Goal: Information Seeking & Learning: Learn about a topic

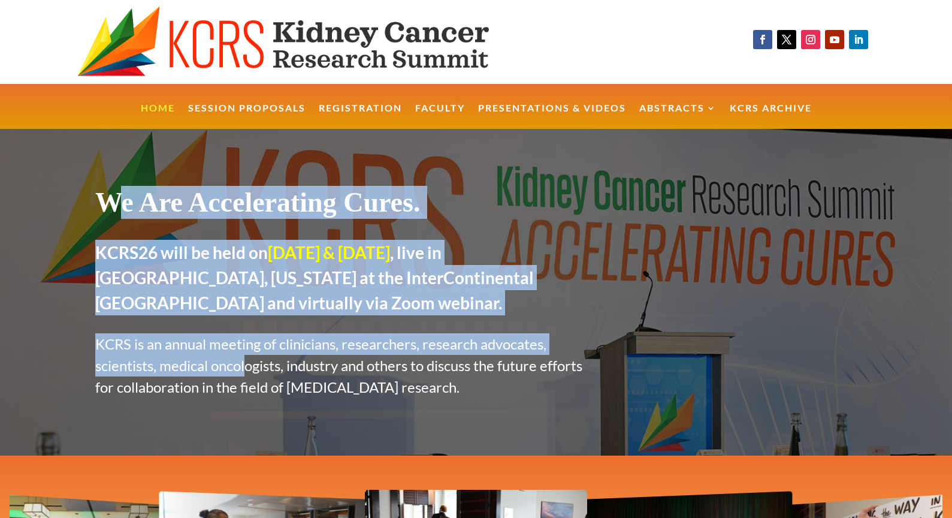
drag, startPoint x: 119, startPoint y: 203, endPoint x: 265, endPoint y: 370, distance: 222.1
click at [250, 363] on div "We Are Accelerating Cures. KCRS26 will be held on [DATE] & [DATE] , live in [GE…" at bounding box center [342, 292] width 494 height 212
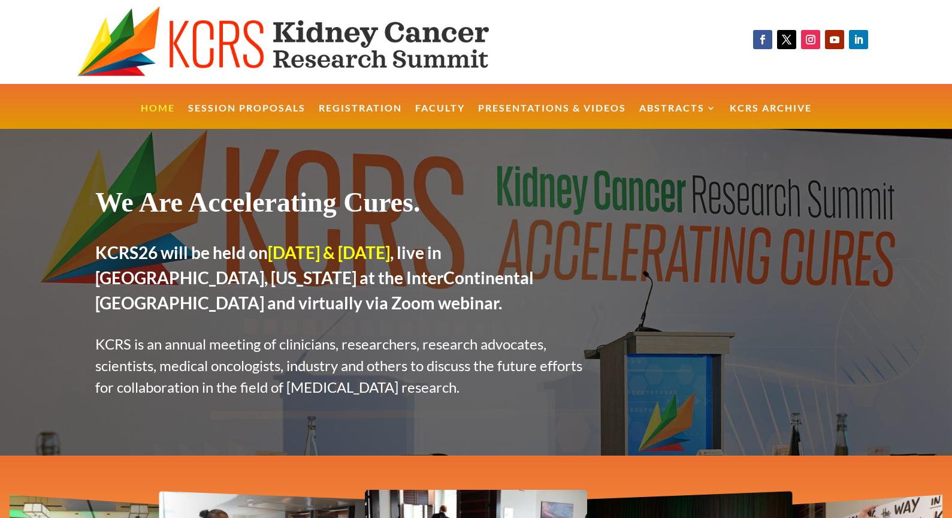
click at [329, 390] on p "KCRS is an annual meeting of clinicians, researchers, research advocates, scien…" at bounding box center [342, 365] width 494 height 65
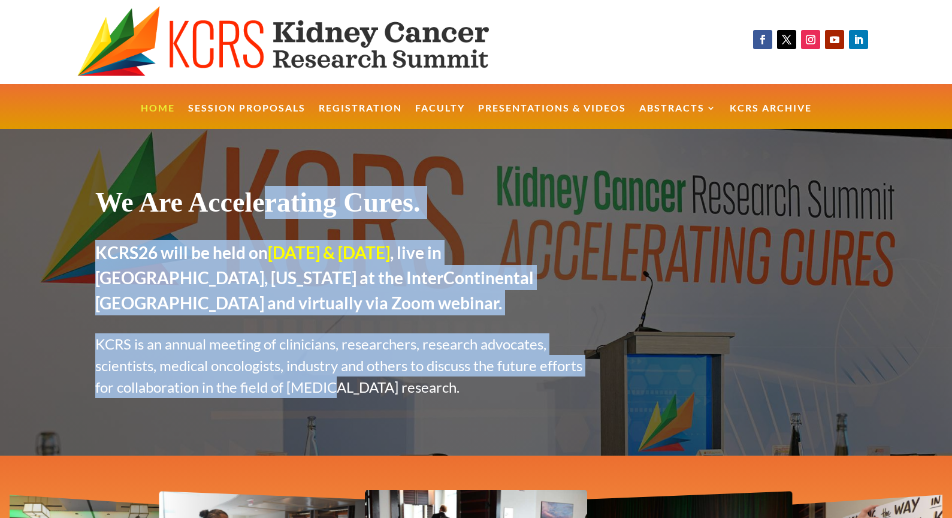
drag, startPoint x: 307, startPoint y: 329, endPoint x: 302, endPoint y: 206, distance: 123.5
click at [302, 206] on div "We Are Accelerating Cures. KCRS26 will be held on [DATE] & [DATE] , live in [GE…" at bounding box center [342, 292] width 494 height 212
click at [302, 206] on h1 "We Are Accelerating Cures." at bounding box center [342, 205] width 494 height 39
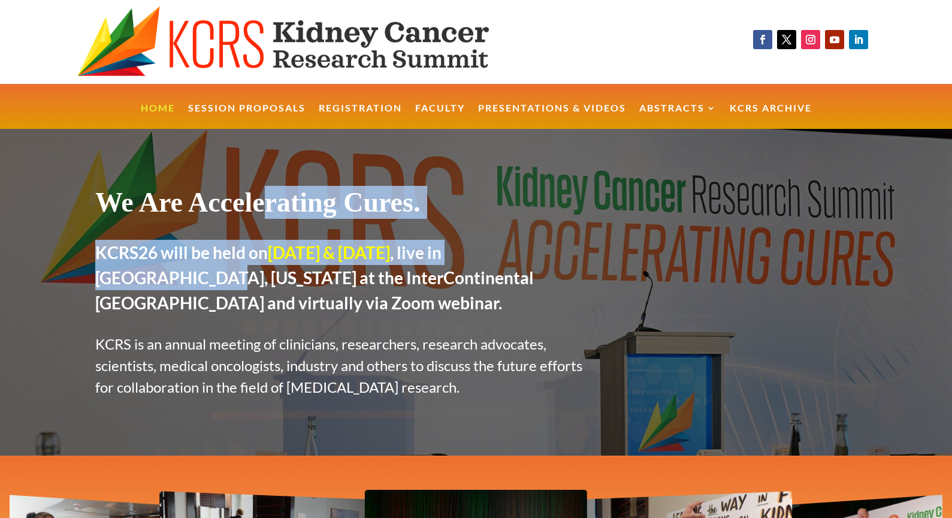
drag, startPoint x: 300, startPoint y: 203, endPoint x: 156, endPoint y: 278, distance: 162.1
click at [157, 278] on div "We Are Accelerating Cures. KCRS26 will be held on [DATE] & [DATE] , live in [GE…" at bounding box center [342, 292] width 494 height 212
click at [156, 278] on h2 "KCRS26 will be held on [DATE] & [DATE] , live in [GEOGRAPHIC_DATA], [US_STATE] …" at bounding box center [342, 280] width 494 height 81
drag, startPoint x: 152, startPoint y: 280, endPoint x: 189, endPoint y: 216, distance: 74.4
click at [189, 216] on div "We Are Accelerating Cures. KCRS26 will be held on [DATE] & [DATE] , live in [GE…" at bounding box center [342, 292] width 494 height 212
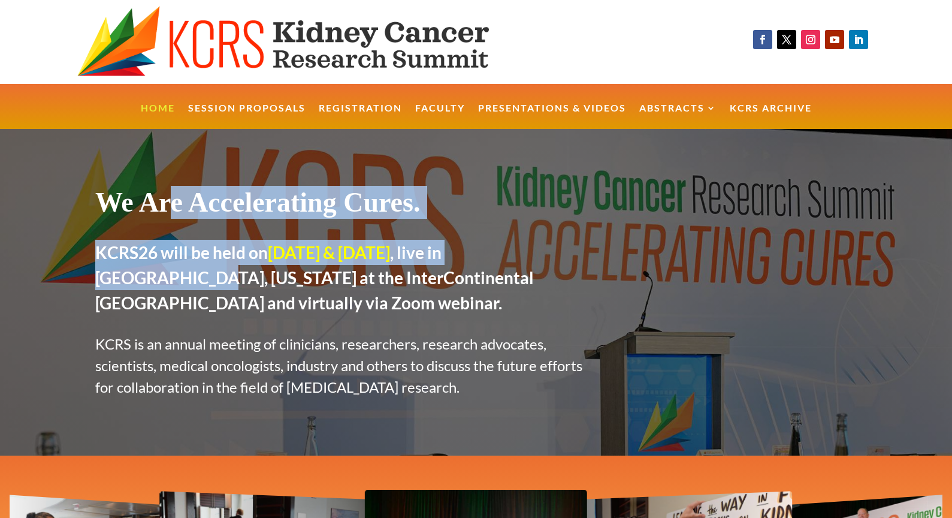
click at [190, 216] on h1 "We Are Accelerating Cures." at bounding box center [342, 205] width 494 height 39
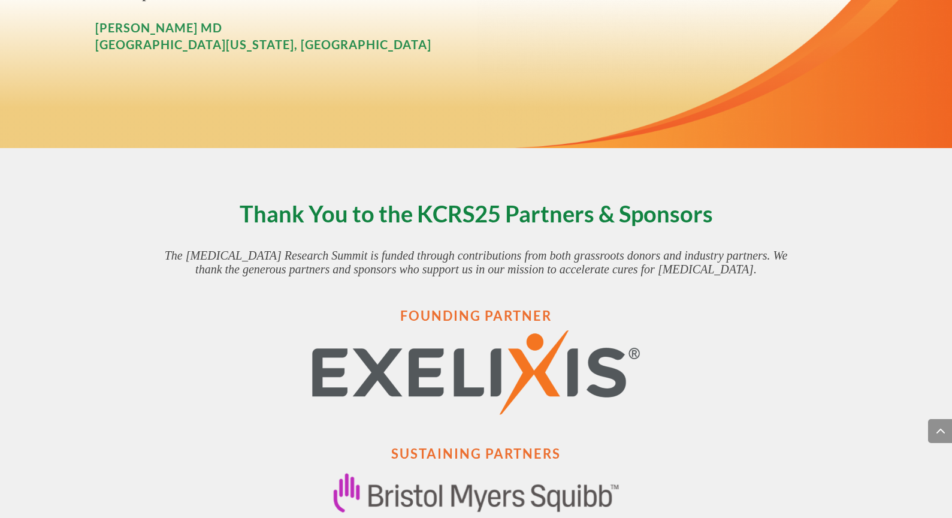
scroll to position [2504, 0]
